Goal: Complete application form

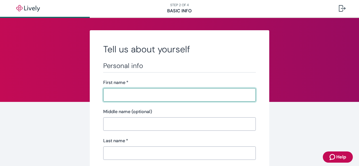
click at [105, 94] on input "First name   *" at bounding box center [179, 95] width 153 height 11
type input "[PERSON_NAME]"
type input "[PHONE_NUMBER]"
type input "[STREET_ADDRESS]"
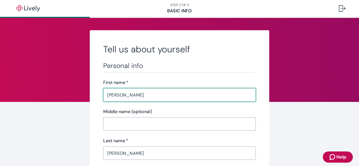
type input "[GEOGRAPHIC_DATA]"
type input "IN"
type input "46107"
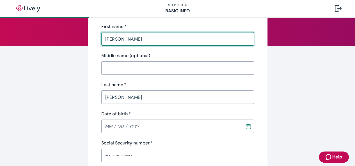
scroll to position [84, 0]
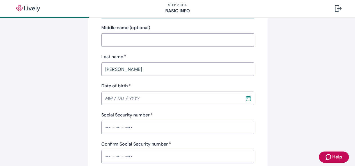
click at [248, 99] on icon "Calendar" at bounding box center [249, 99] width 6 height 6
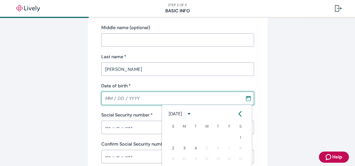
type input "MM / DD / YYYY"
click at [108, 99] on input "MM / DD / YYYY" at bounding box center [171, 98] width 140 height 11
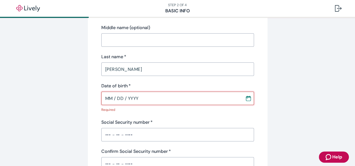
click at [109, 97] on input "MM / DD / YYYY" at bounding box center [171, 98] width 140 height 11
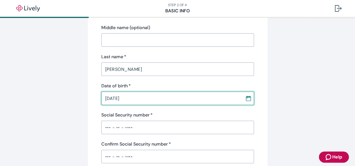
type input "06 / 12 / 1978"
click at [108, 126] on input "Social Security number   *" at bounding box center [177, 127] width 153 height 11
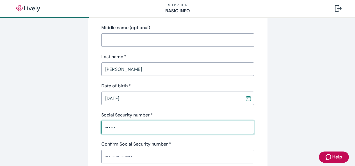
click at [117, 127] on input "•••-•" at bounding box center [177, 127] width 153 height 11
type input "•••-••-735"
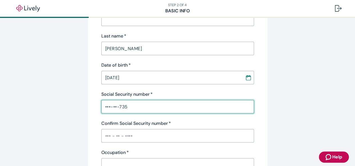
scroll to position [112, 0]
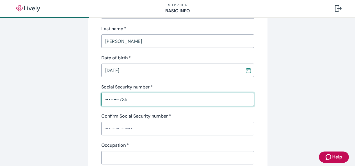
click at [125, 128] on div "Confirm Social Security number   * ​" at bounding box center [177, 124] width 153 height 22
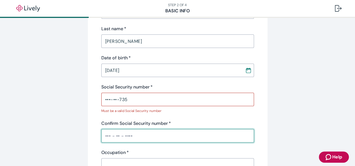
type input "•••-•"
click at [129, 101] on input "•••-••-735" at bounding box center [177, 99] width 153 height 11
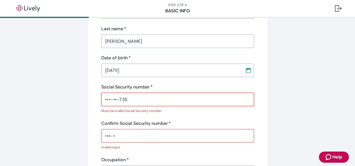
click at [130, 99] on input "•••-••-735" at bounding box center [177, 99] width 153 height 11
type input "•"
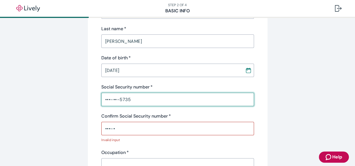
type input "•••-••-5735"
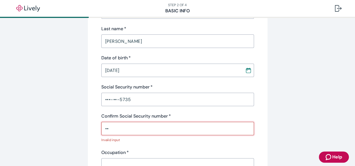
type input "•"
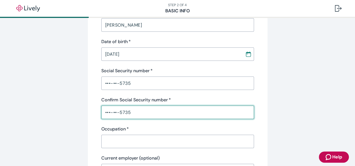
scroll to position [168, 0]
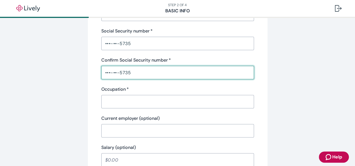
type input "•••-••-5735"
click at [111, 103] on input "Occupation   *" at bounding box center [177, 101] width 153 height 11
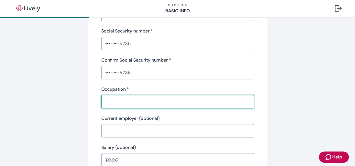
type input "firefighter"
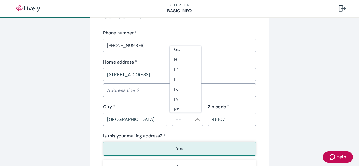
scroll to position [140, 0]
click at [179, 84] on li "IN" at bounding box center [185, 85] width 31 height 10
type input "IN"
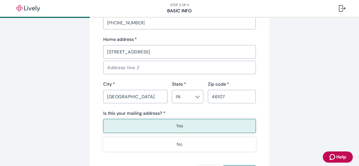
scroll to position [365, 0]
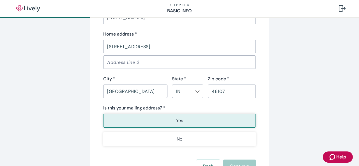
click at [176, 119] on p "Yes" at bounding box center [179, 121] width 7 height 7
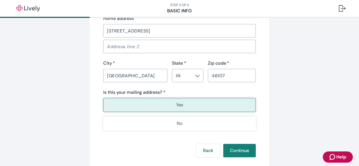
scroll to position [393, 0]
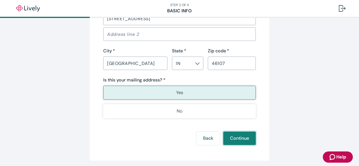
click at [235, 135] on button "Continue" at bounding box center [239, 138] width 33 height 13
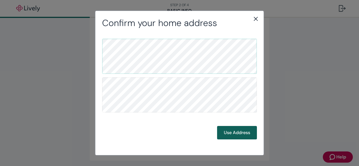
click at [237, 133] on button "Use Address" at bounding box center [237, 132] width 40 height 13
click at [236, 133] on button "Use Address" at bounding box center [237, 132] width 40 height 13
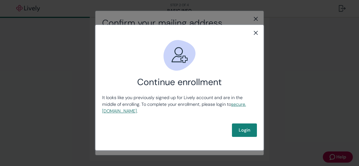
click at [122, 109] on link "secure .livelyme.com" at bounding box center [174, 108] width 144 height 13
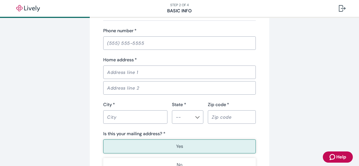
scroll to position [414, 0]
